Goal: Check status: Check status

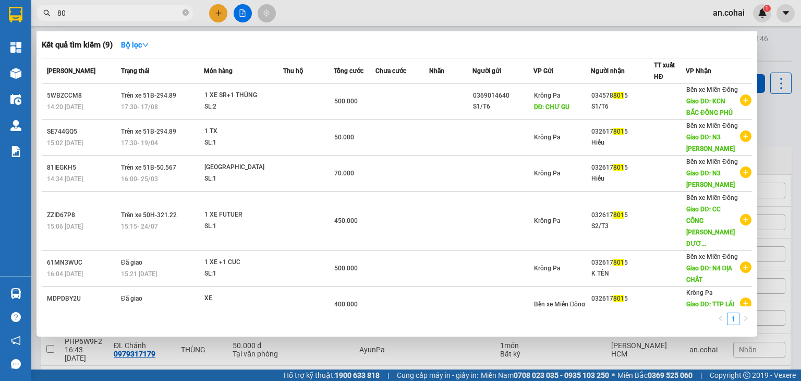
type input "8"
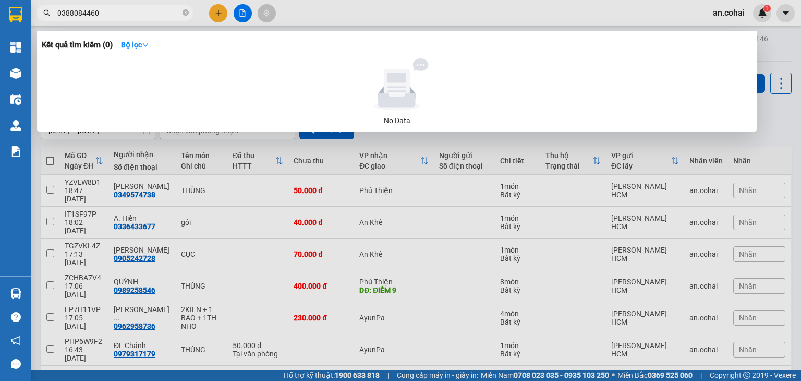
type input "0388084460"
type input "0877788015"
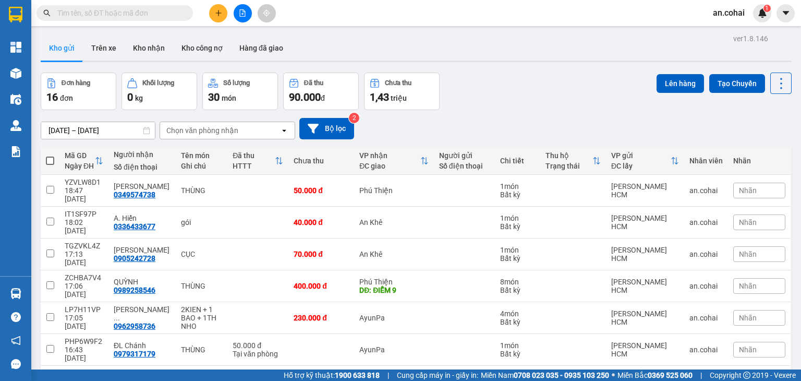
click at [175, 11] on input "text" at bounding box center [118, 12] width 123 height 11
click at [177, 15] on input "text" at bounding box center [118, 12] width 123 height 11
click at [122, 17] on input "text" at bounding box center [118, 12] width 123 height 11
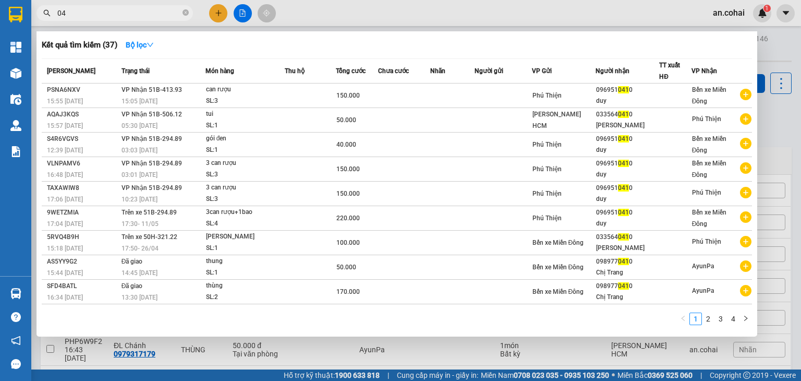
type input "0"
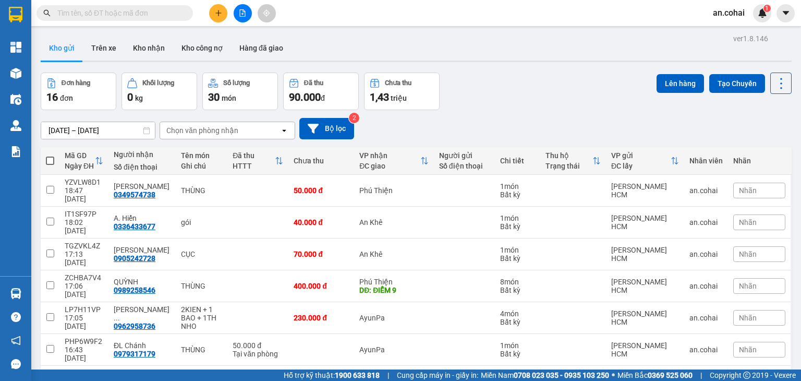
drag, startPoint x: 310, startPoint y: 8, endPoint x: 323, endPoint y: 2, distance: 14.9
click at [310, 8] on div "Kết quả [PERSON_NAME] ( 151 ) Bộ lọc Mã ĐH Trạng thái Món hàng Thu hộ Tổng [PER…" at bounding box center [400, 13] width 801 height 26
click at [171, 7] on span at bounding box center [115, 13] width 157 height 16
click at [167, 7] on input "text" at bounding box center [118, 12] width 123 height 11
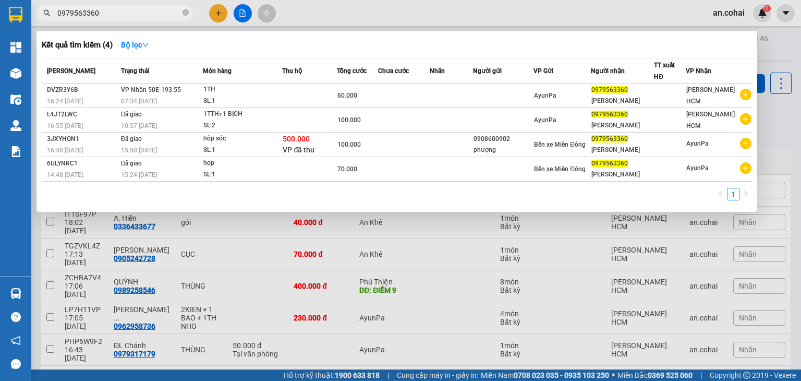
type input "0979563360"
